Goal: Navigation & Orientation: Find specific page/section

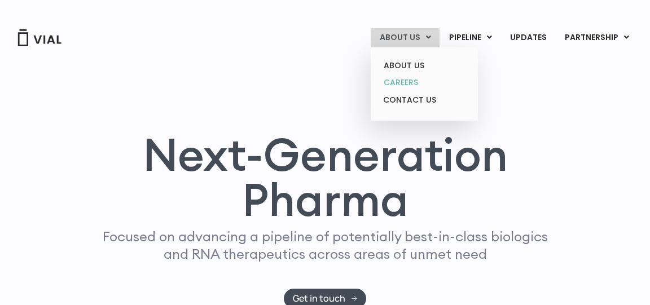
click at [403, 85] on link "CAREERS" at bounding box center [424, 82] width 99 height 17
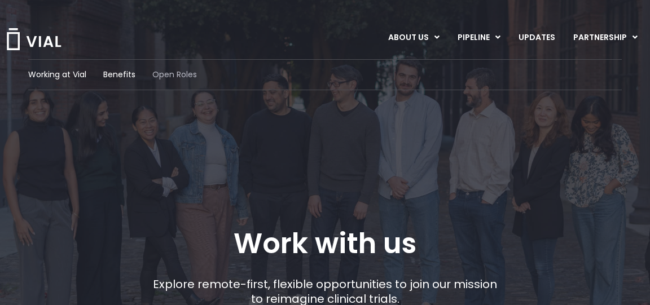
click at [173, 77] on span "Open Roles" at bounding box center [174, 75] width 45 height 12
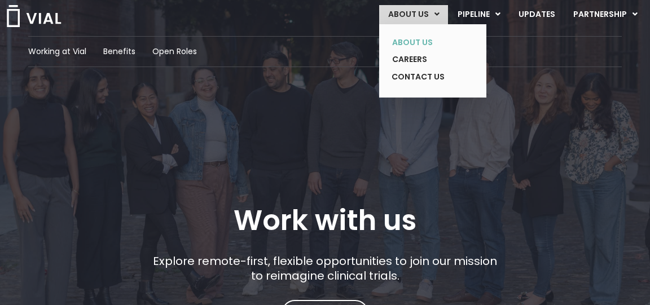
click at [414, 38] on link "ABOUT US" at bounding box center [424, 42] width 82 height 17
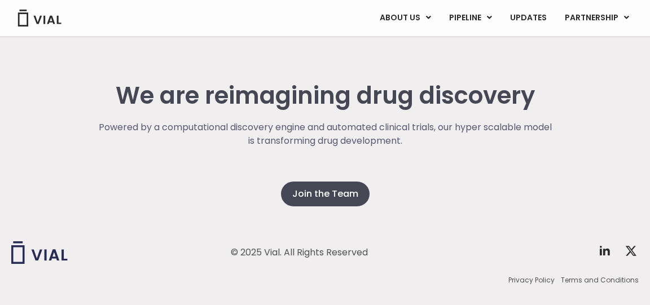
scroll to position [2946, 0]
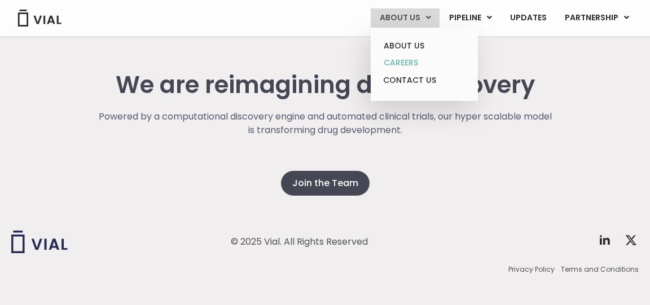
click at [406, 62] on link "CAREERS" at bounding box center [424, 62] width 99 height 17
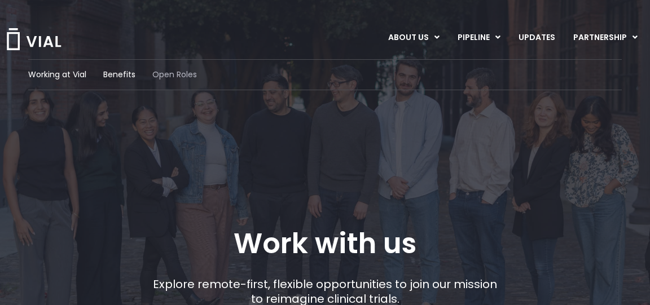
click at [170, 73] on span "Open Roles" at bounding box center [174, 75] width 45 height 12
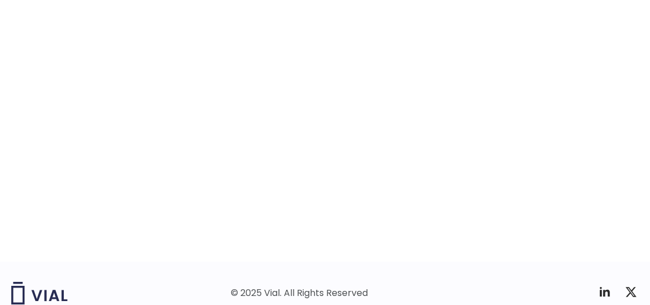
scroll to position [1863, 0]
